Goal: Navigation & Orientation: Find specific page/section

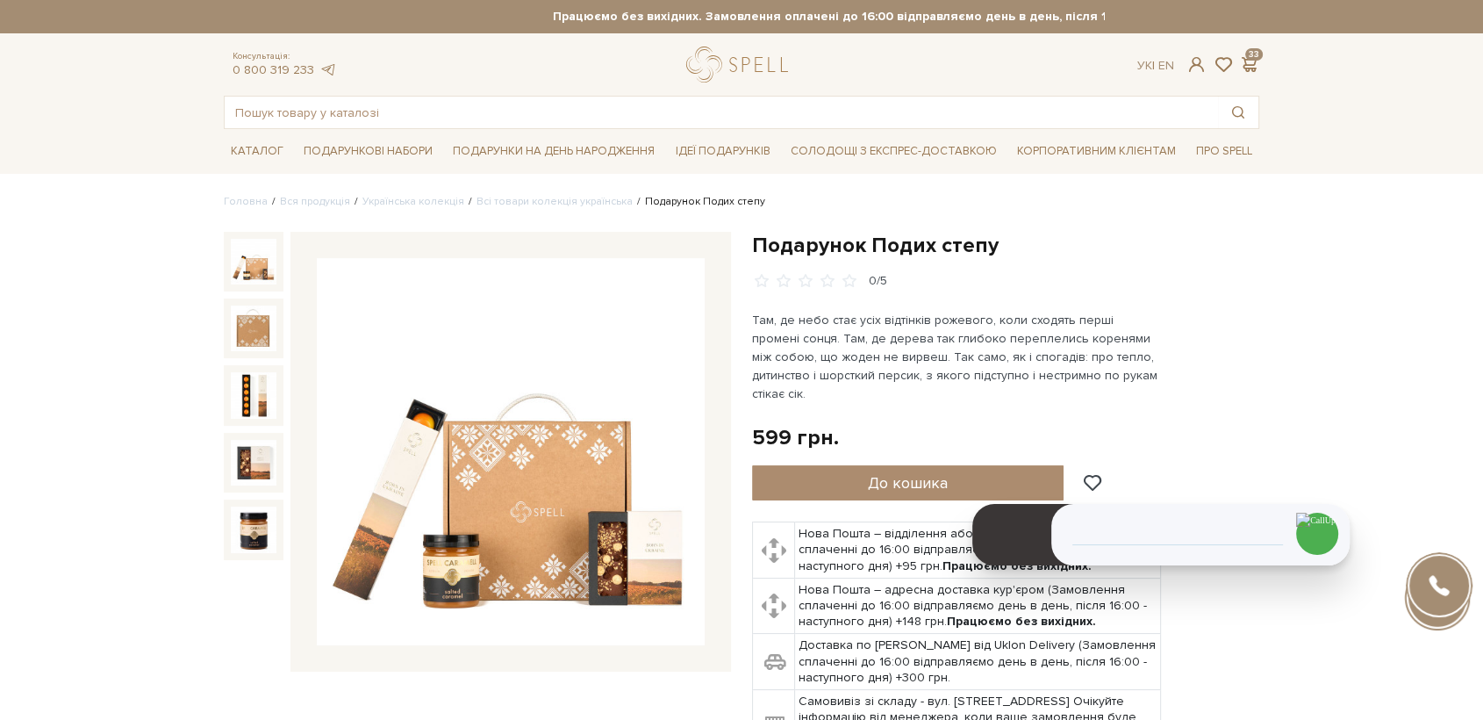
drag, startPoint x: 749, startPoint y: 72, endPoint x: 533, endPoint y: 51, distance: 216.9
click at [749, 72] on link "logo" at bounding box center [741, 65] width 110 height 36
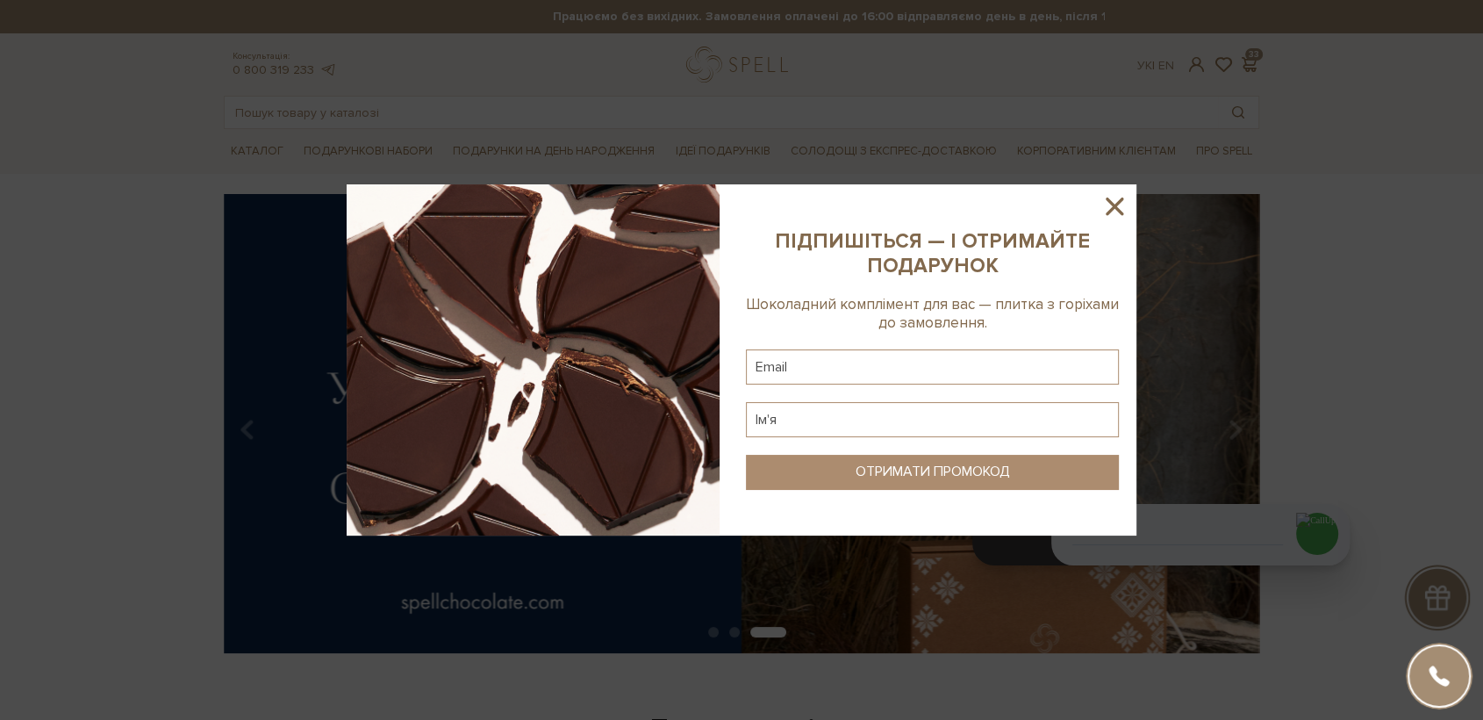
drag, startPoint x: 1112, startPoint y: 207, endPoint x: 1140, endPoint y: 54, distance: 156.1
click at [1113, 208] on icon at bounding box center [1115, 206] width 18 height 18
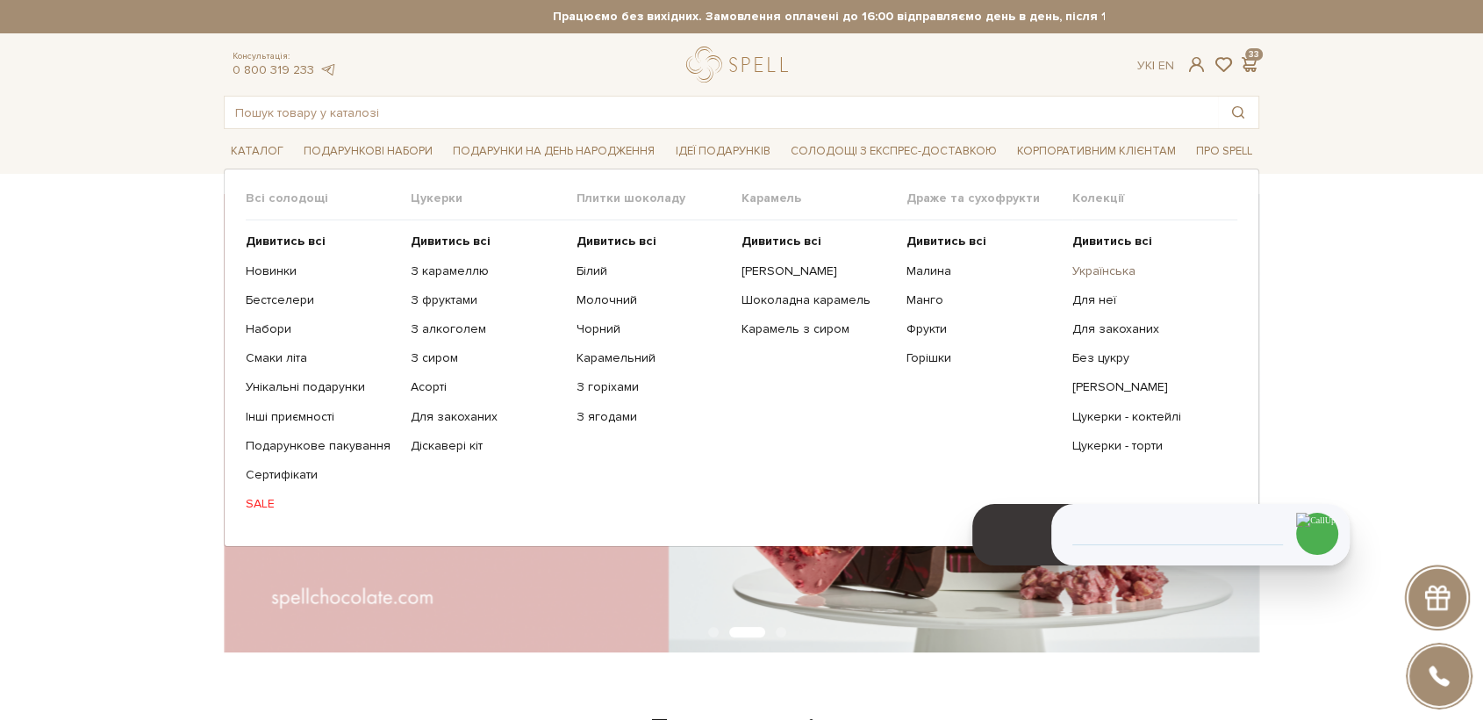
click at [1106, 267] on link "Українська" at bounding box center [1148, 271] width 152 height 16
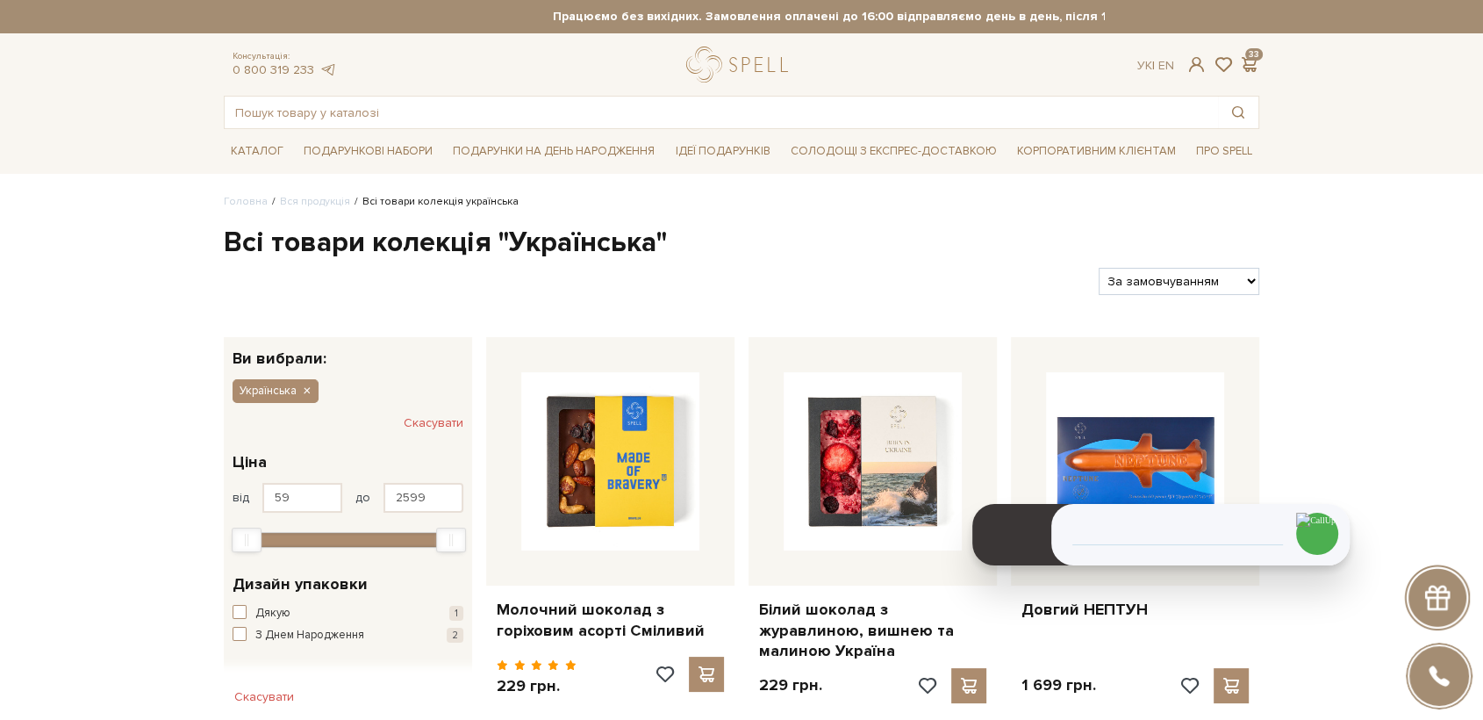
drag, startPoint x: 723, startPoint y: 80, endPoint x: 448, endPoint y: 37, distance: 278.0
click at [722, 79] on link "logo" at bounding box center [741, 65] width 110 height 36
